Goal: Check status

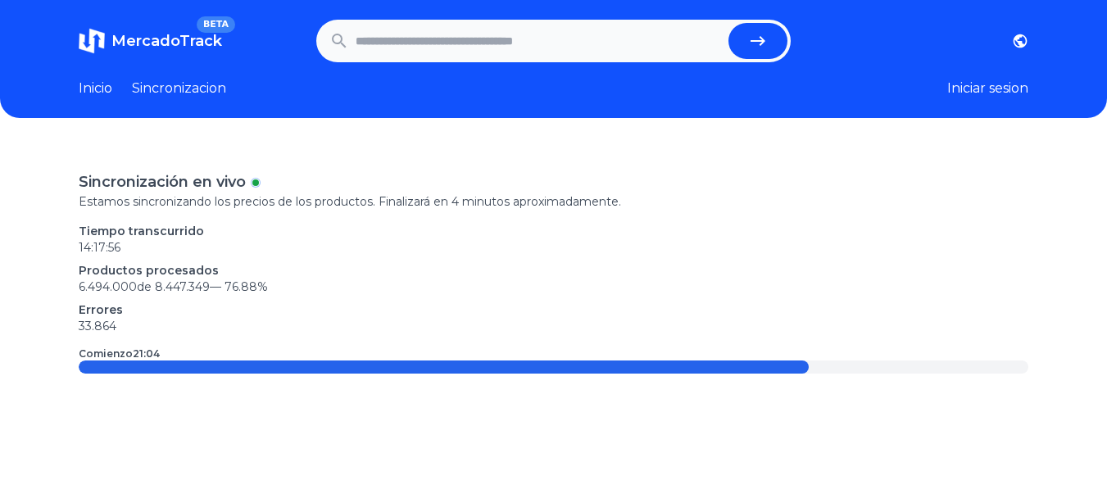
click at [84, 276] on p "Productos procesados" at bounding box center [553, 270] width 949 height 16
click at [150, 281] on p "6.494.000 de 8.447.349 — 76.88 %" at bounding box center [553, 287] width 949 height 16
click at [158, 283] on p "6.494.000 de 8.447.349 — 76.88 %" at bounding box center [553, 287] width 949 height 16
click at [168, 286] on p "6.494.000 de 8.447.349 — 76.88 %" at bounding box center [553, 287] width 949 height 16
click at [127, 251] on p "14:17:57" at bounding box center [553, 247] width 949 height 16
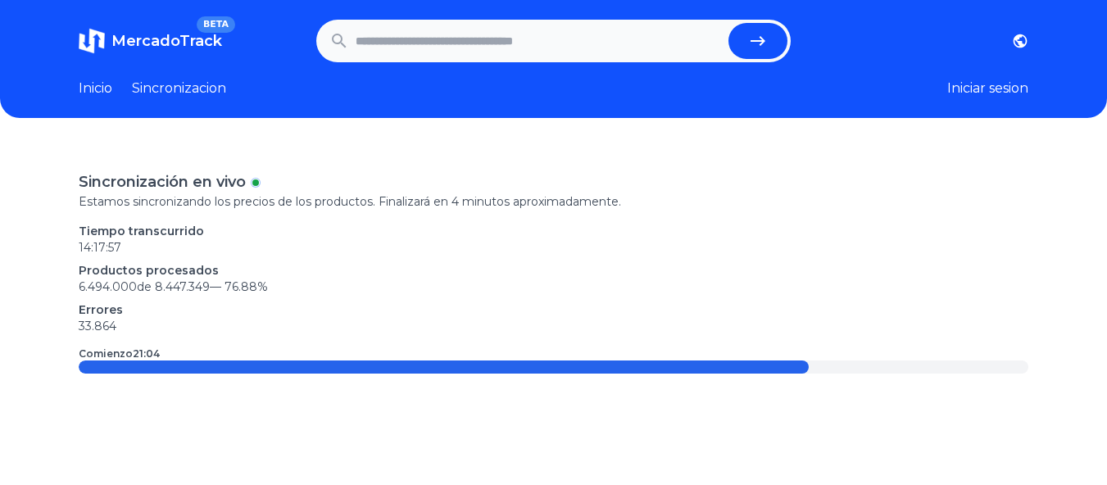
click at [105, 243] on time "14:17:57" at bounding box center [100, 247] width 43 height 15
drag, startPoint x: 105, startPoint y: 243, endPoint x: 505, endPoint y: 193, distance: 403.0
click at [124, 243] on p "14:17:57" at bounding box center [553, 247] width 949 height 16
